Goal: Task Accomplishment & Management: Complete application form

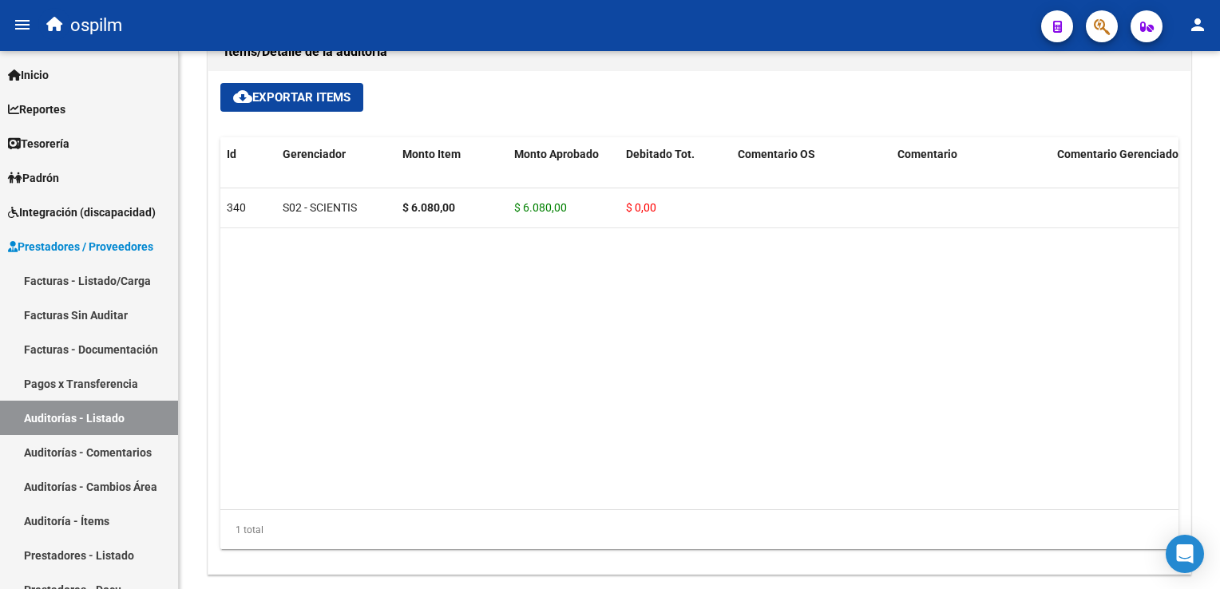
scroll to position [1140, 0]
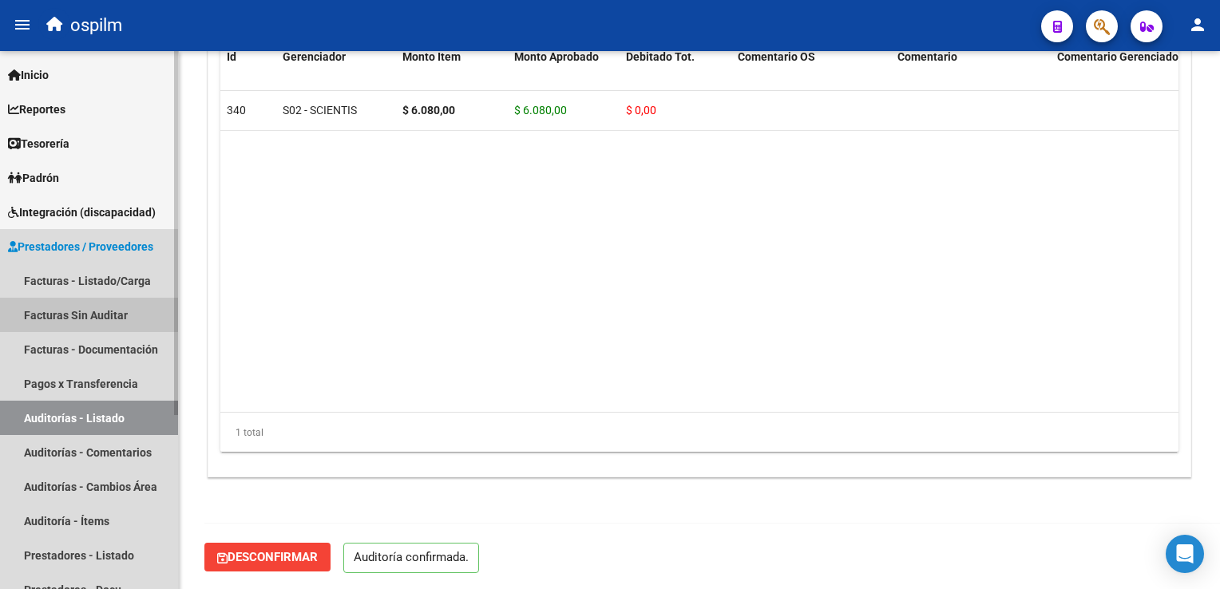
click at [80, 315] on link "Facturas Sin Auditar" at bounding box center [89, 315] width 178 height 34
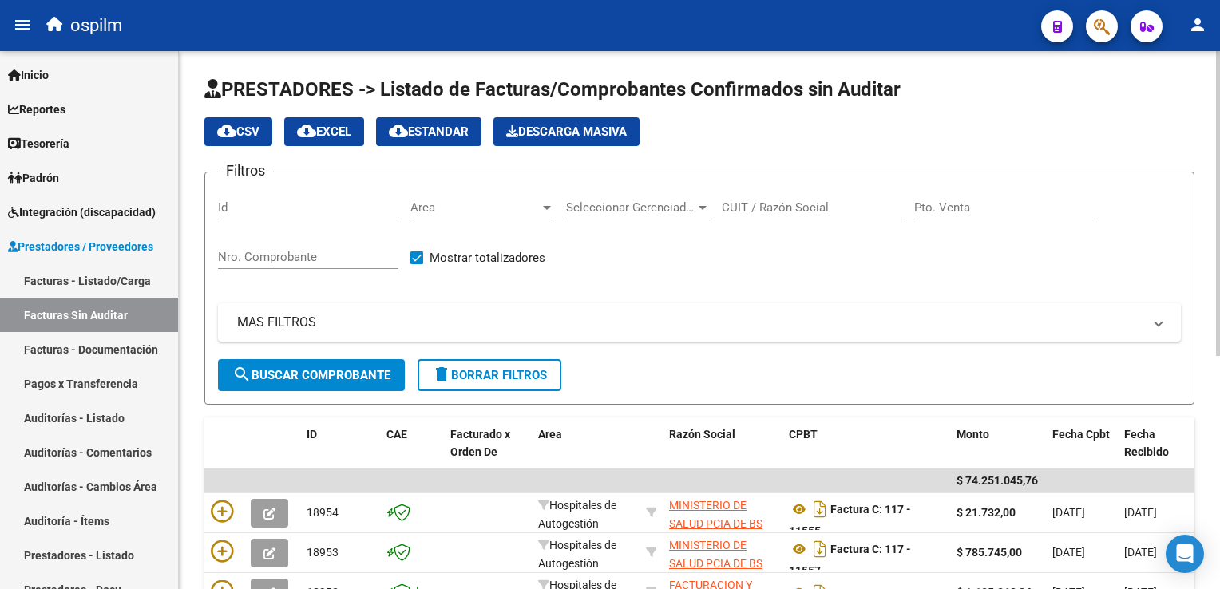
click at [254, 254] on input "Nro. Comprobante" at bounding box center [308, 257] width 180 height 14
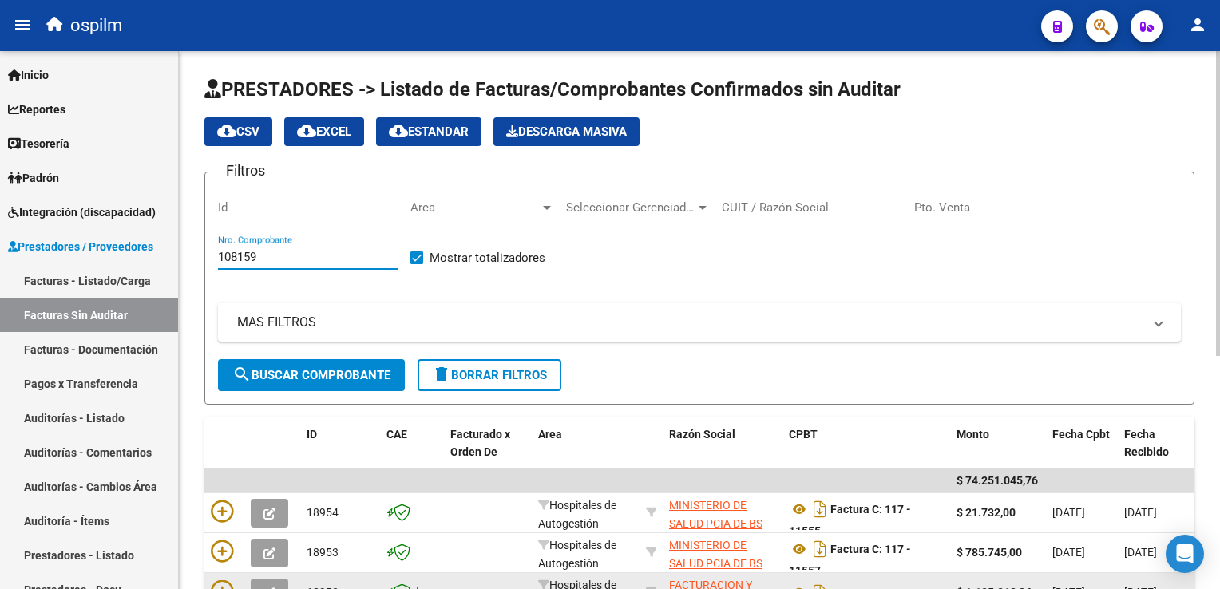
type input "108159"
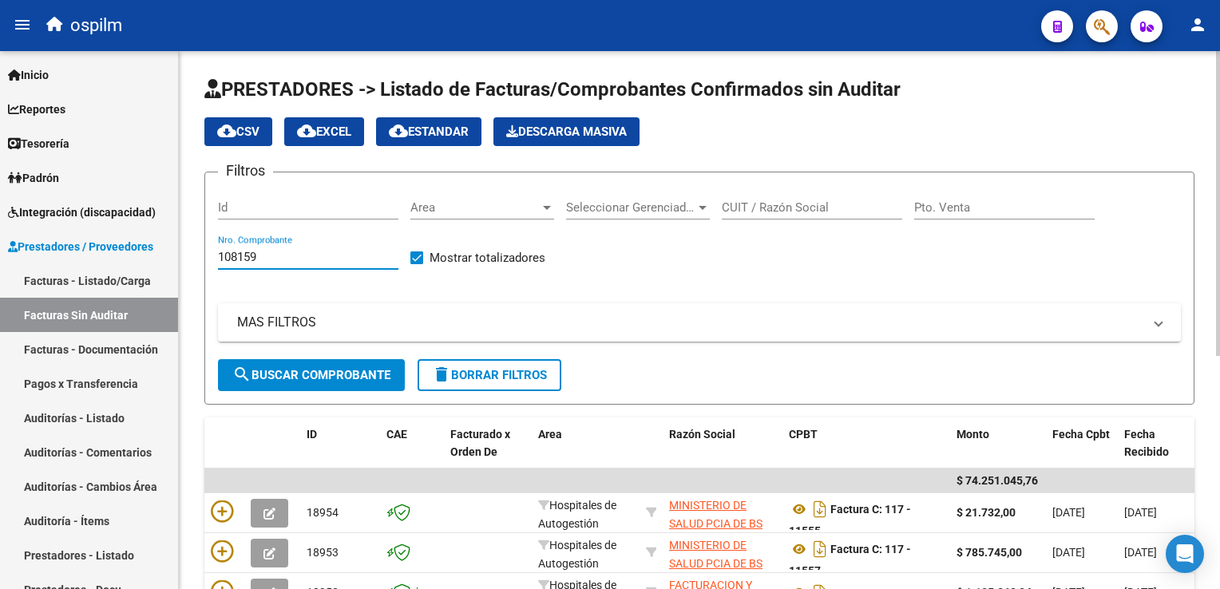
click at [316, 375] on span "search Buscar Comprobante" at bounding box center [311, 375] width 158 height 14
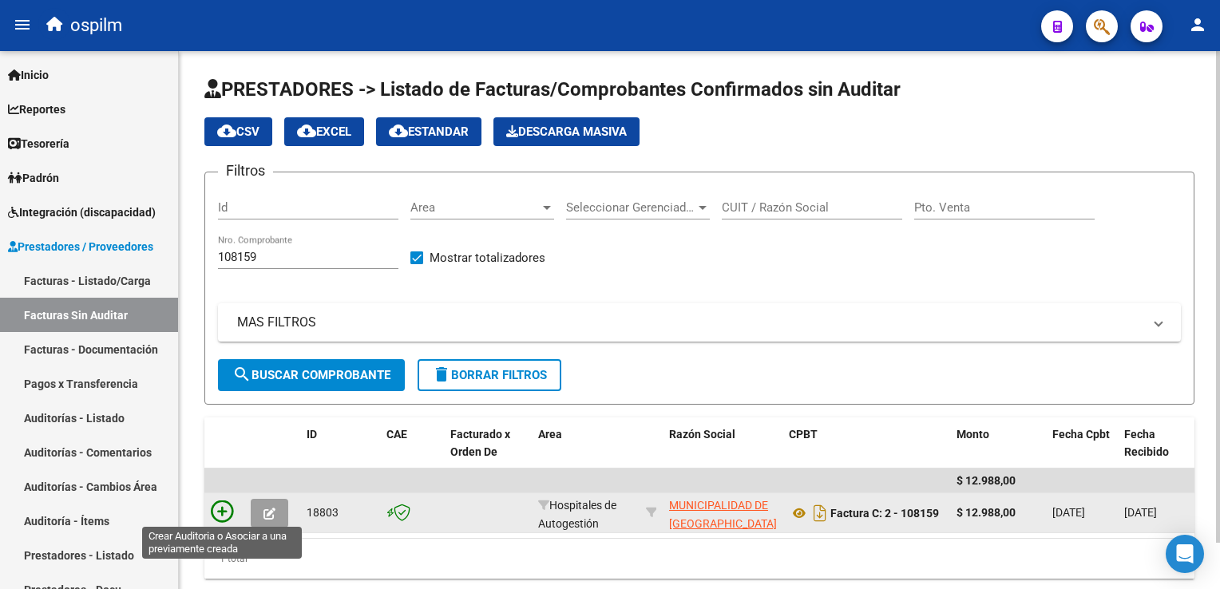
click at [220, 513] on icon at bounding box center [222, 512] width 22 height 22
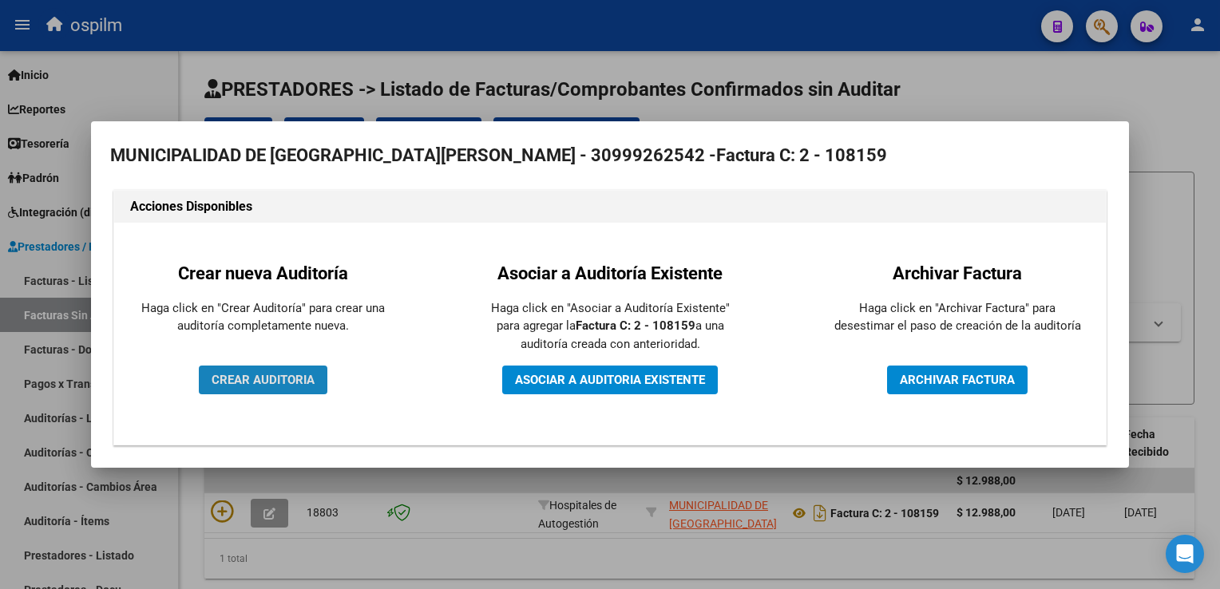
click at [299, 388] on button "CREAR AUDITORIA" at bounding box center [263, 380] width 129 height 29
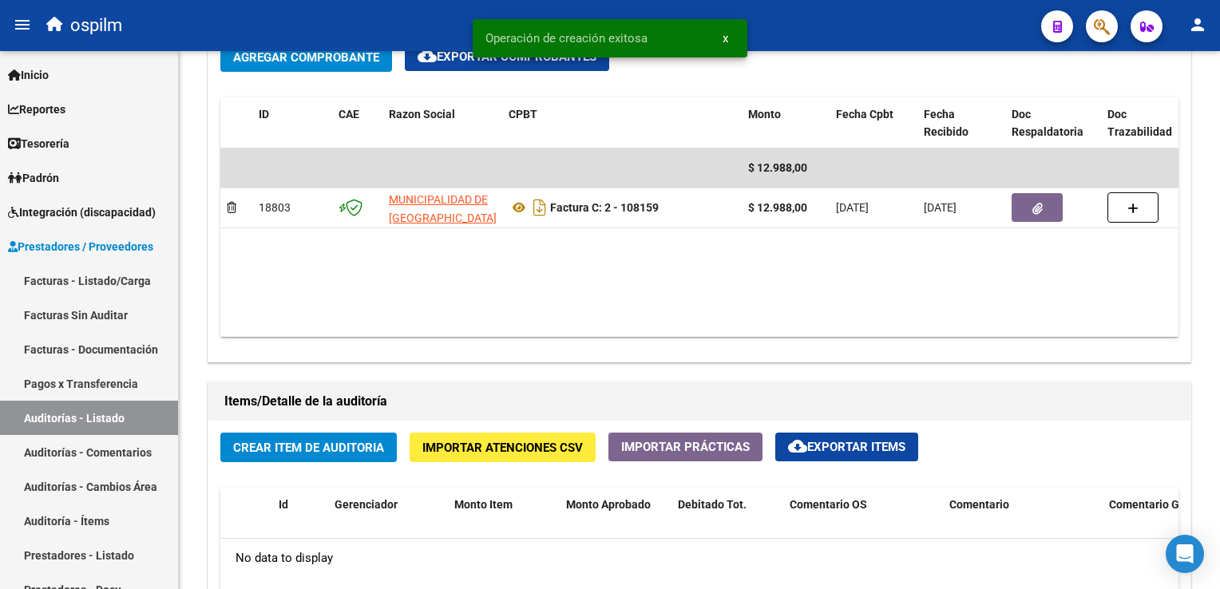
scroll to position [878, 0]
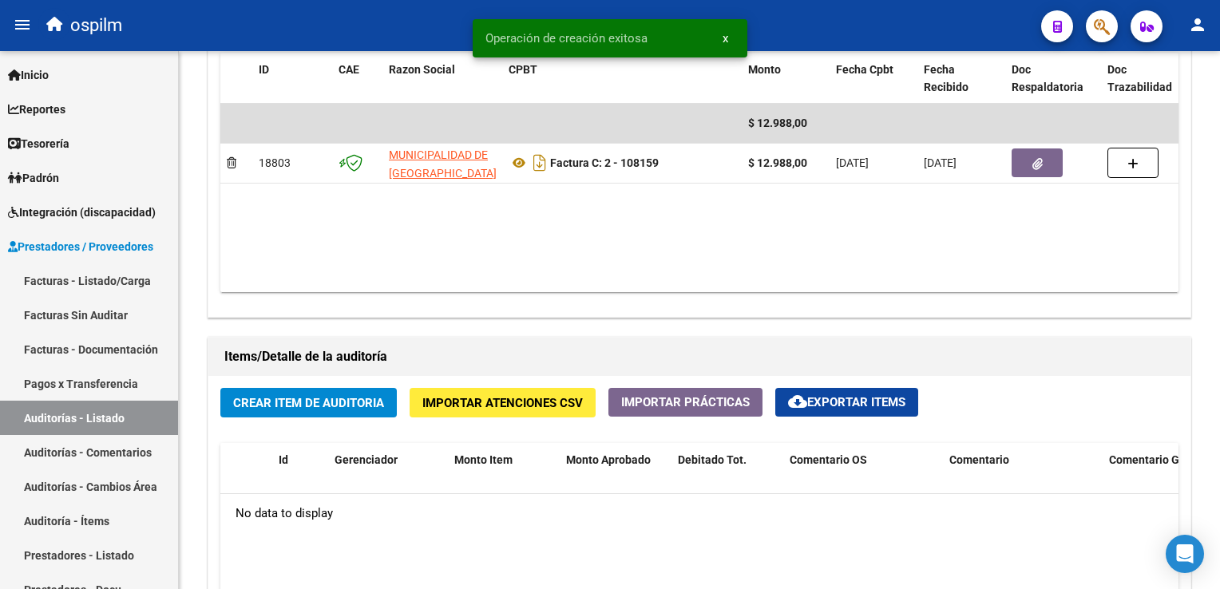
click at [311, 401] on span "Crear Item de Auditoria" at bounding box center [308, 403] width 151 height 14
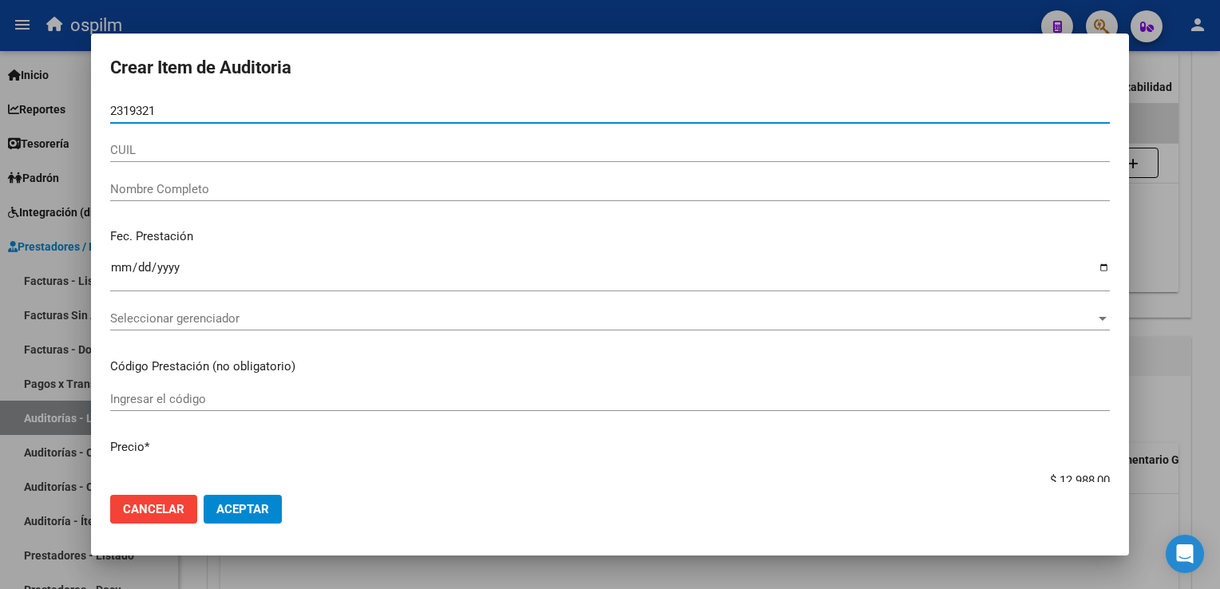
type input "23193218"
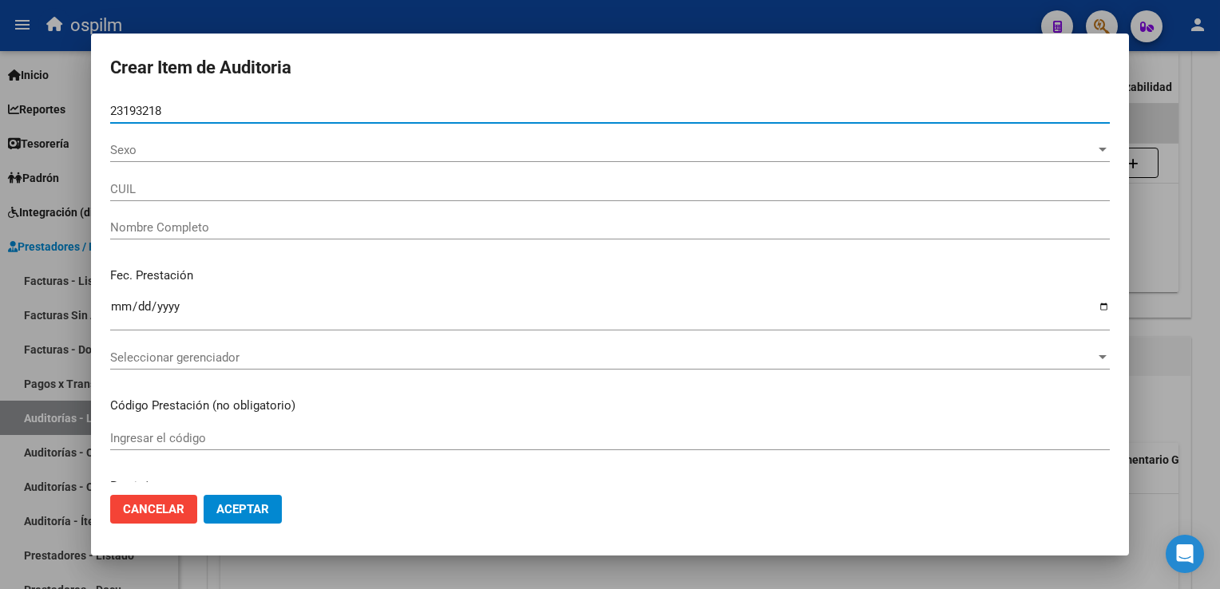
type input "27231932181"
type input "[PERSON_NAME][DATE] [PERSON_NAME]"
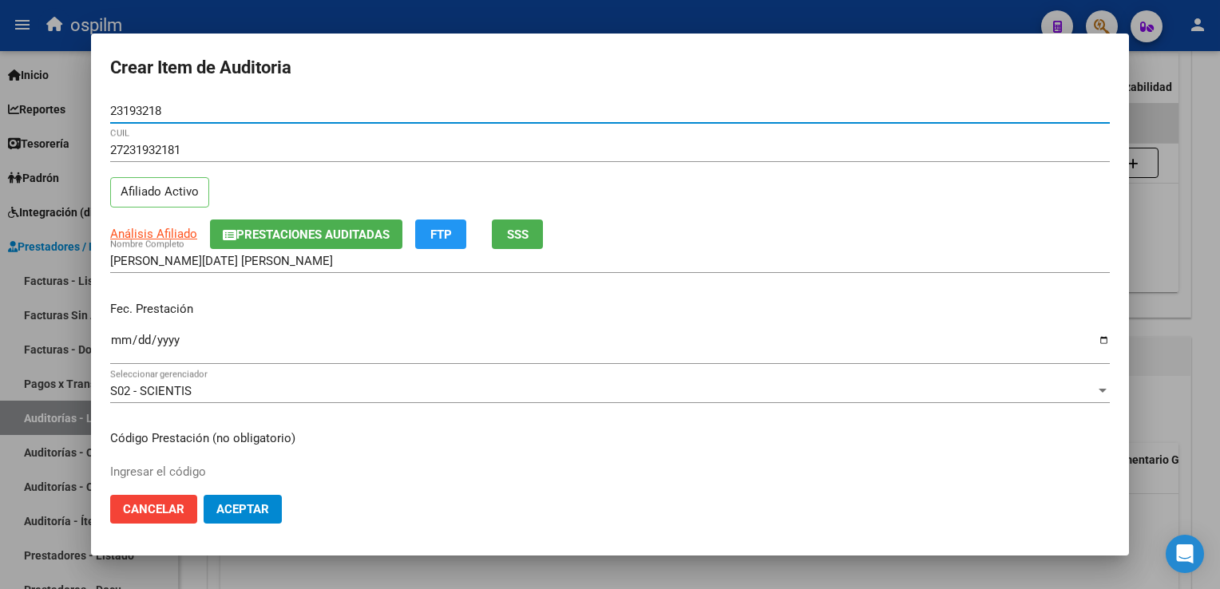
type input "23193218"
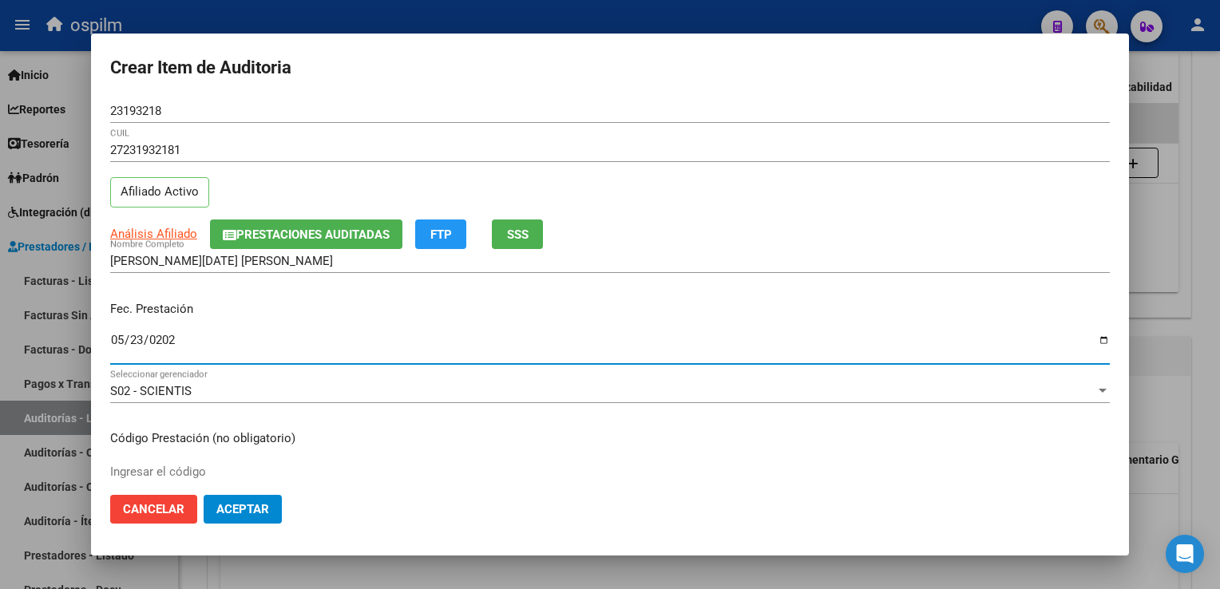
type input "[DATE]"
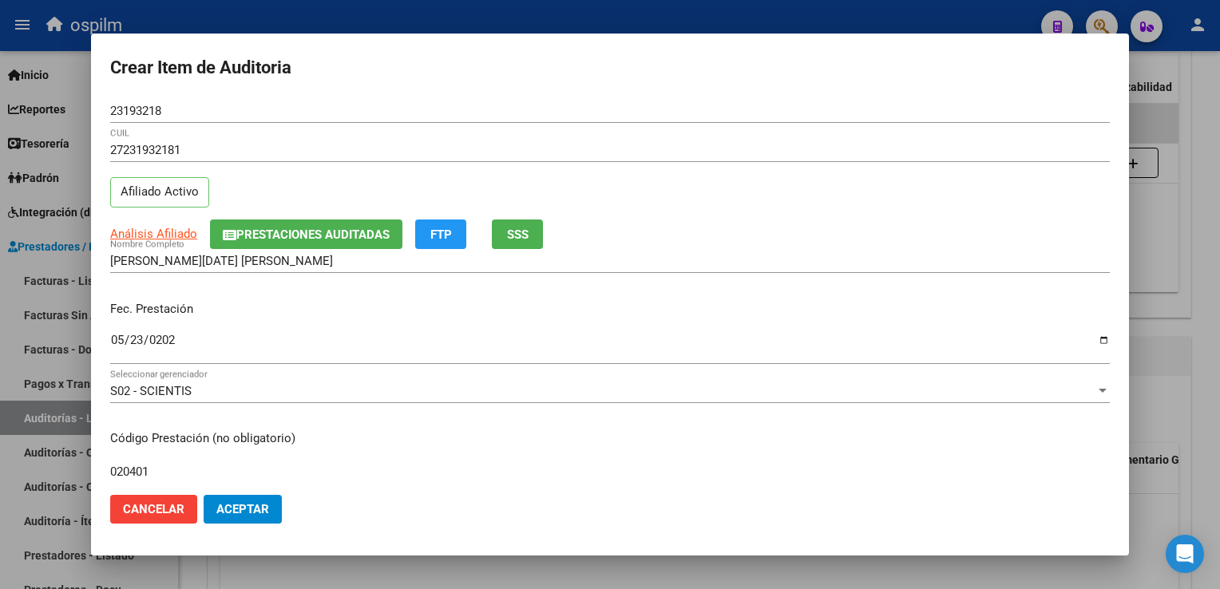
type input "020401"
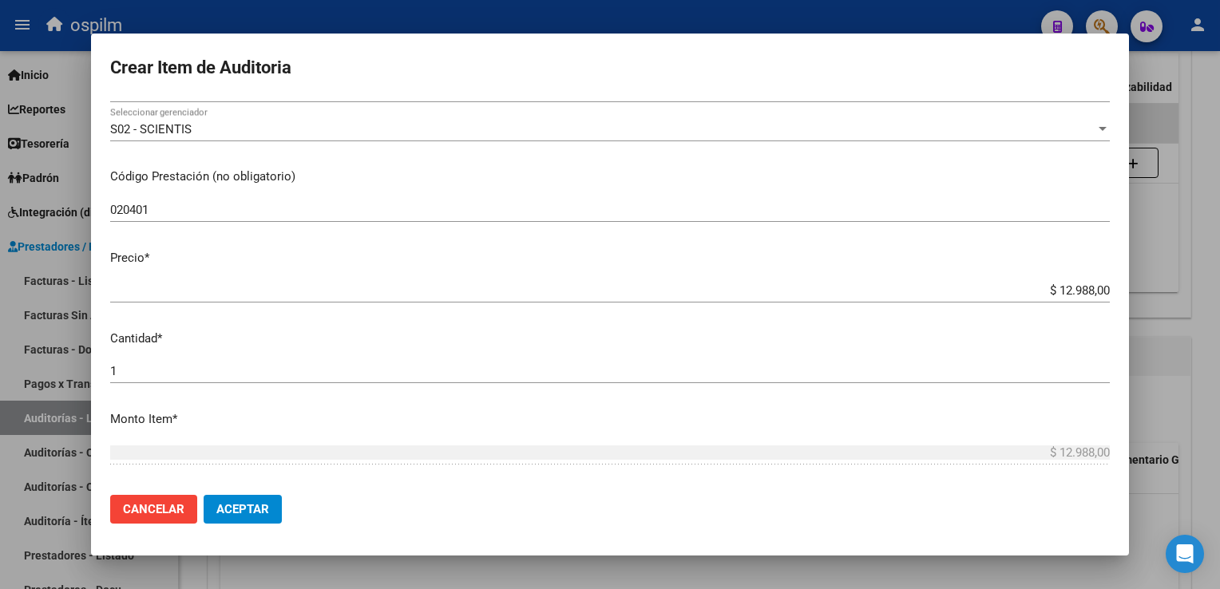
scroll to position [505, 0]
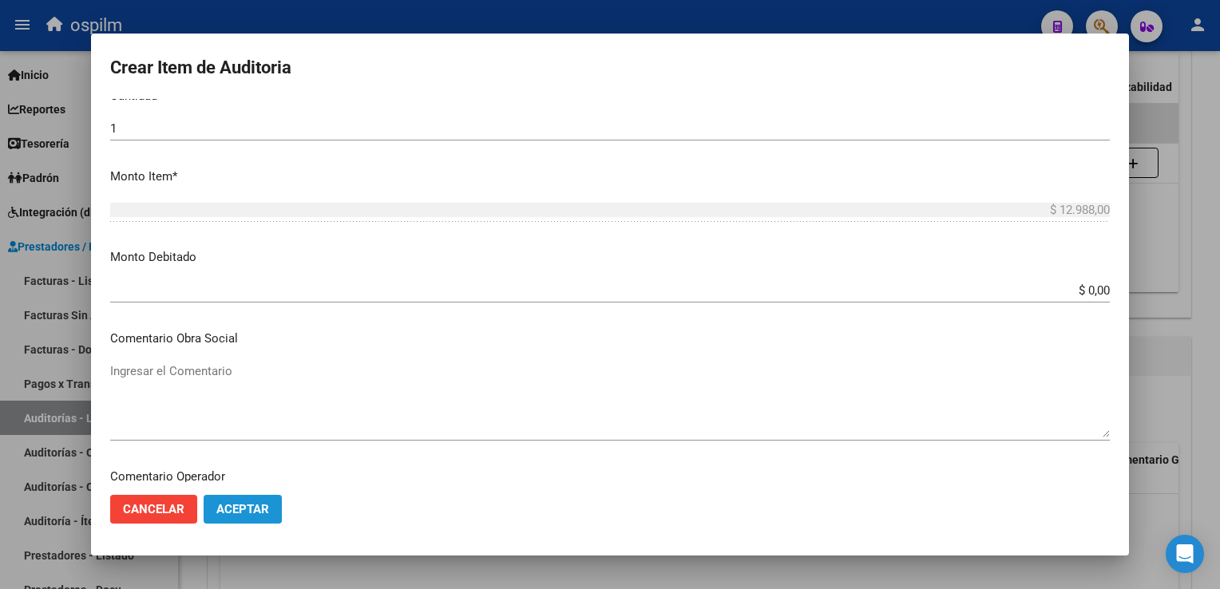
click at [267, 515] on span "Aceptar" at bounding box center [242, 509] width 53 height 14
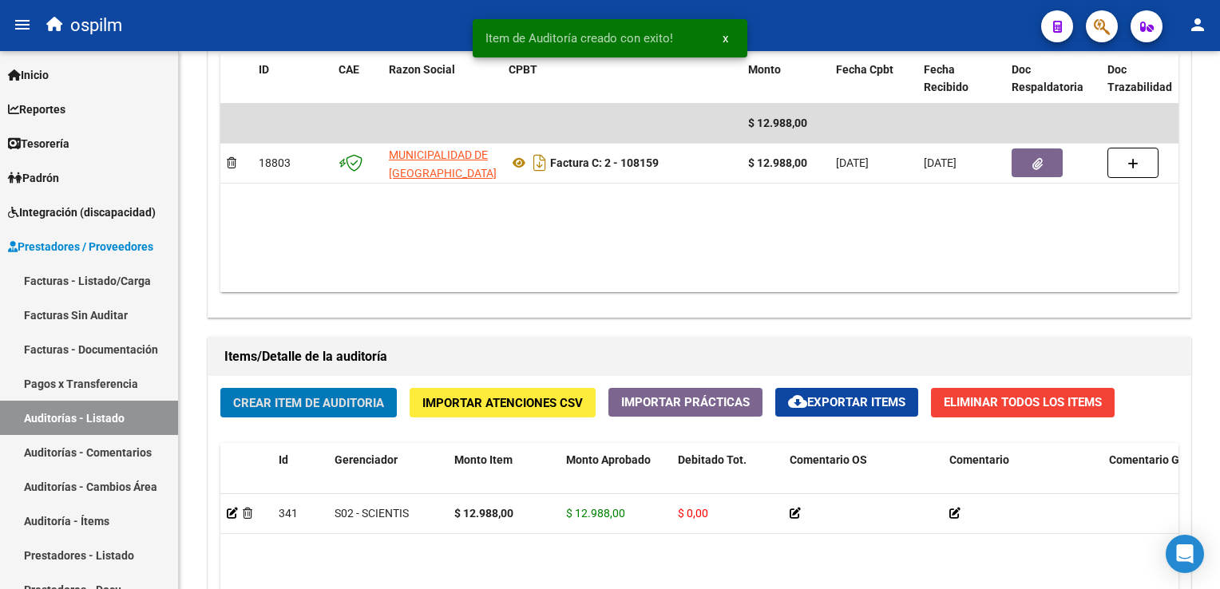
scroll to position [879, 0]
